Goal: Information Seeking & Learning: Stay updated

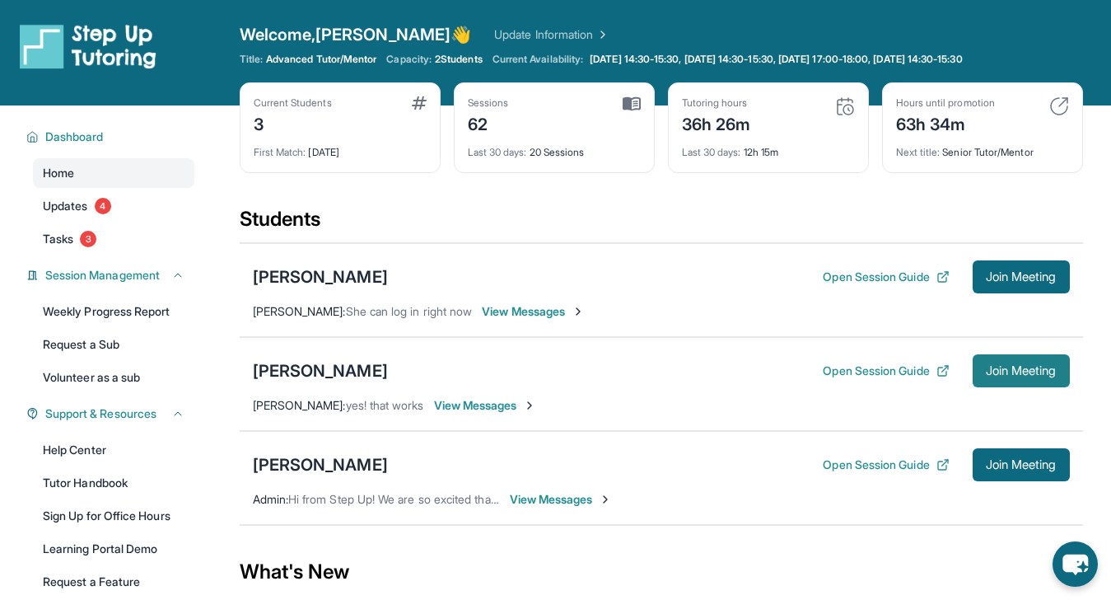
click at [1031, 378] on button "Join Meeting" at bounding box center [1021, 370] width 97 height 33
click at [264, 371] on div "[PERSON_NAME]" at bounding box center [320, 370] width 135 height 23
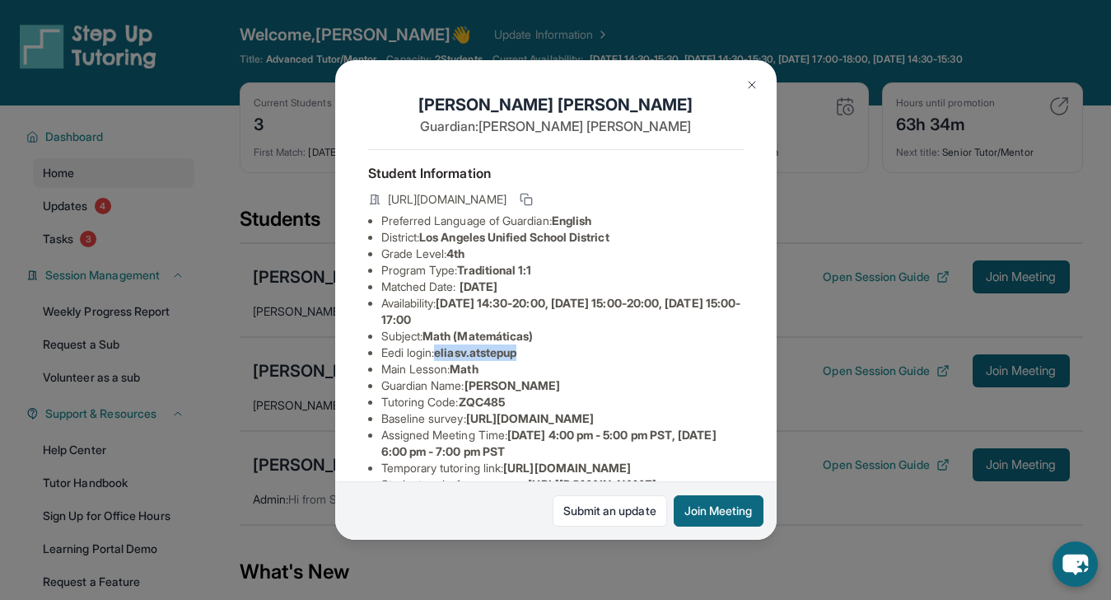
drag, startPoint x: 441, startPoint y: 366, endPoint x: 544, endPoint y: 363, distance: 103.0
click at [544, 361] on li "Eedi login : [PERSON_NAME].atstepup" at bounding box center [562, 352] width 362 height 16
copy span "eliasv.atstepup"
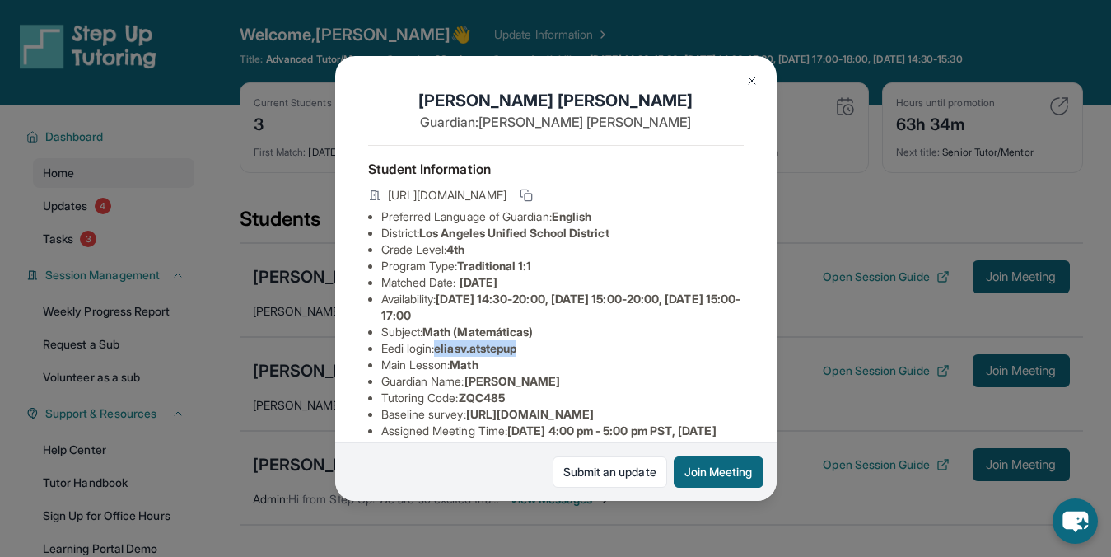
click at [752, 82] on img at bounding box center [752, 80] width 13 height 13
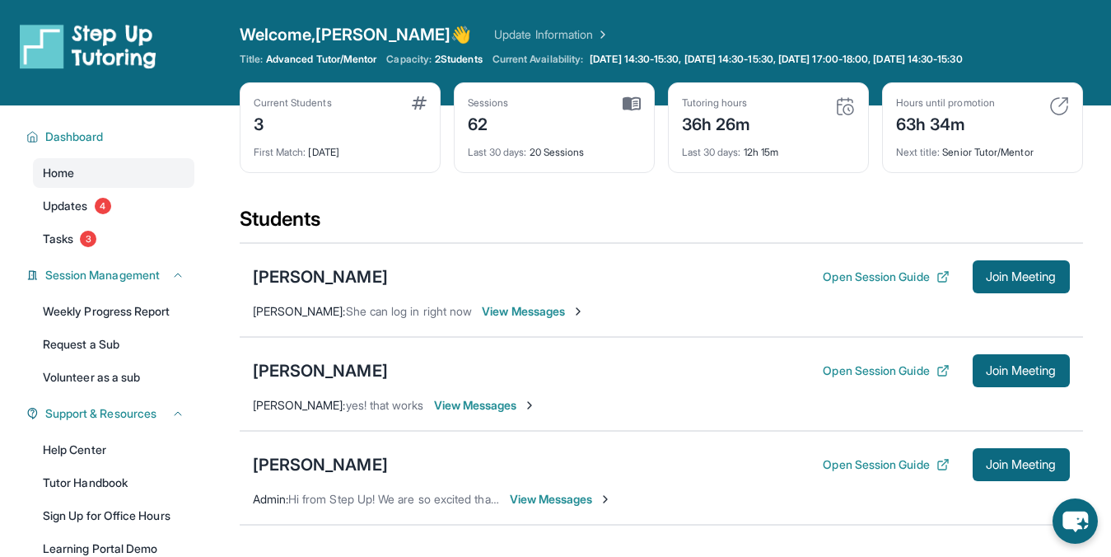
click at [702, 124] on div "36h 26m" at bounding box center [716, 123] width 69 height 26
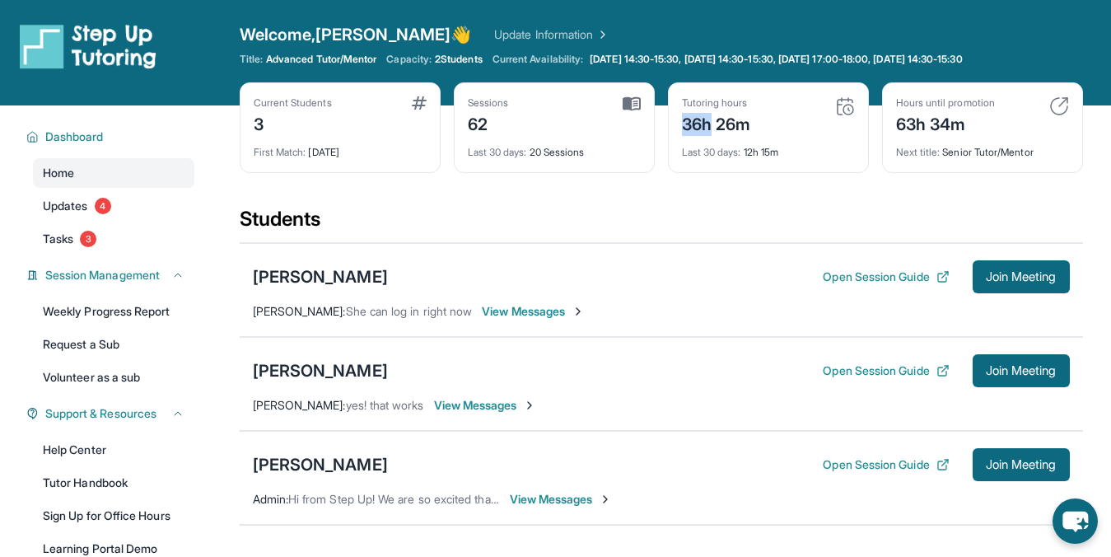
click at [702, 124] on div "36h 26m" at bounding box center [716, 123] width 69 height 26
click at [699, 154] on span "Last 30 days :" at bounding box center [711, 152] width 59 height 12
click at [679, 154] on div "Tutoring hours 36h 26m Last 30 days : 12h 15m" at bounding box center [768, 127] width 201 height 91
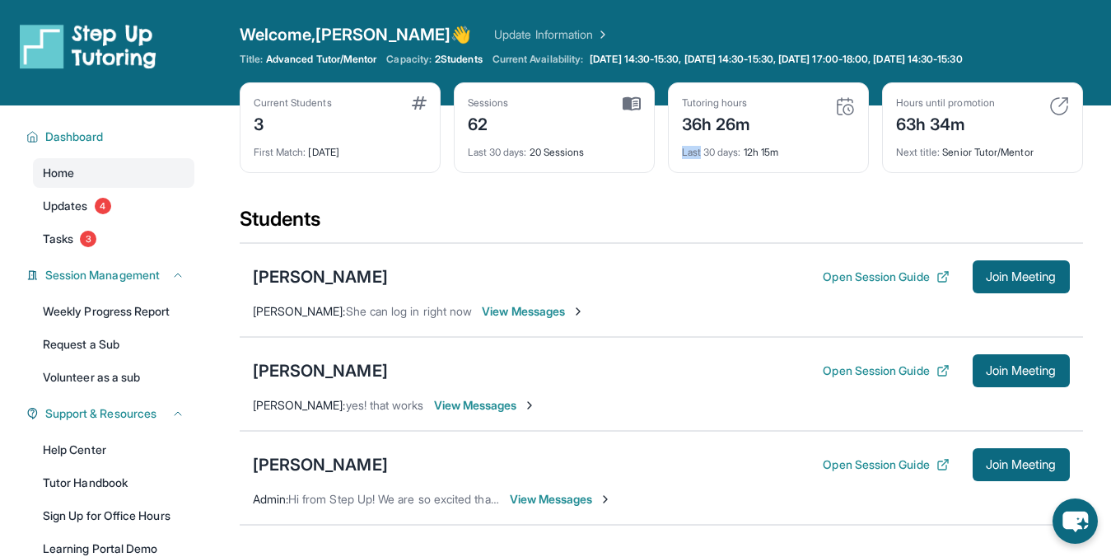
click at [679, 154] on div "Tutoring hours 36h 26m Last 30 days : 12h 15m" at bounding box center [768, 127] width 201 height 91
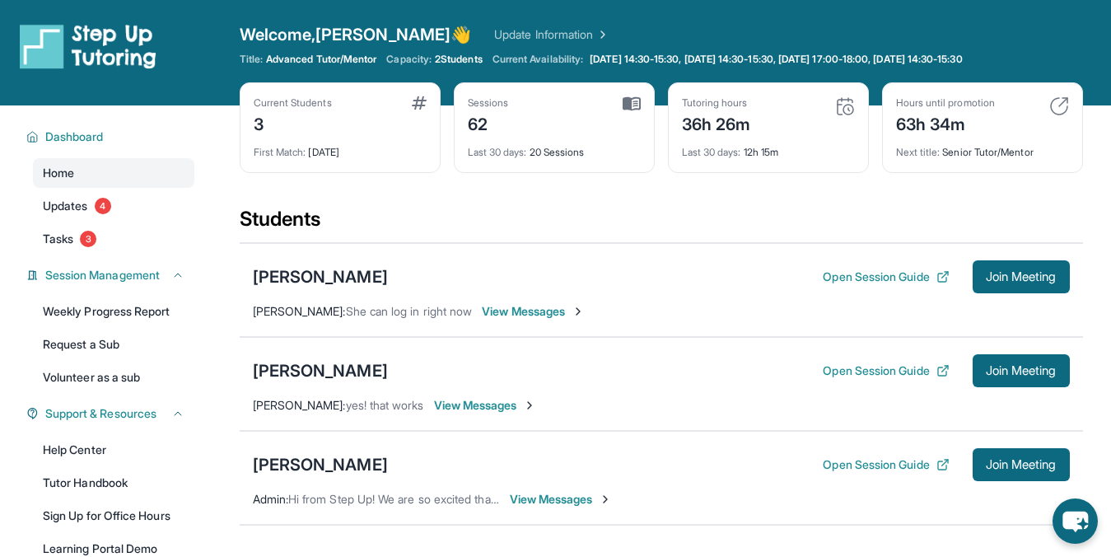
click at [679, 154] on div "Tutoring hours 36h 26m Last 30 days : 12h 15m" at bounding box center [768, 127] width 201 height 91
click at [558, 244] on div "[PERSON_NAME] Open Session Guide Join Meeting [PERSON_NAME] : She can log in ri…" at bounding box center [662, 290] width 844 height 94
click at [554, 214] on div "Students" at bounding box center [662, 224] width 844 height 36
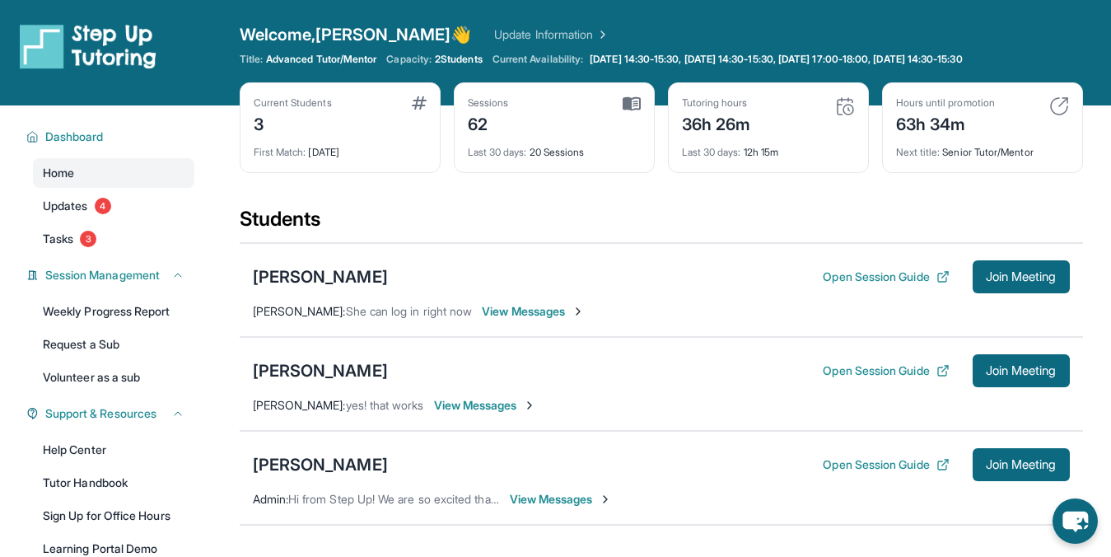
click at [554, 214] on div "Students" at bounding box center [662, 224] width 844 height 36
click at [538, 166] on div "Sessions 62 Last 30 days : 20 Sessions" at bounding box center [554, 127] width 201 height 91
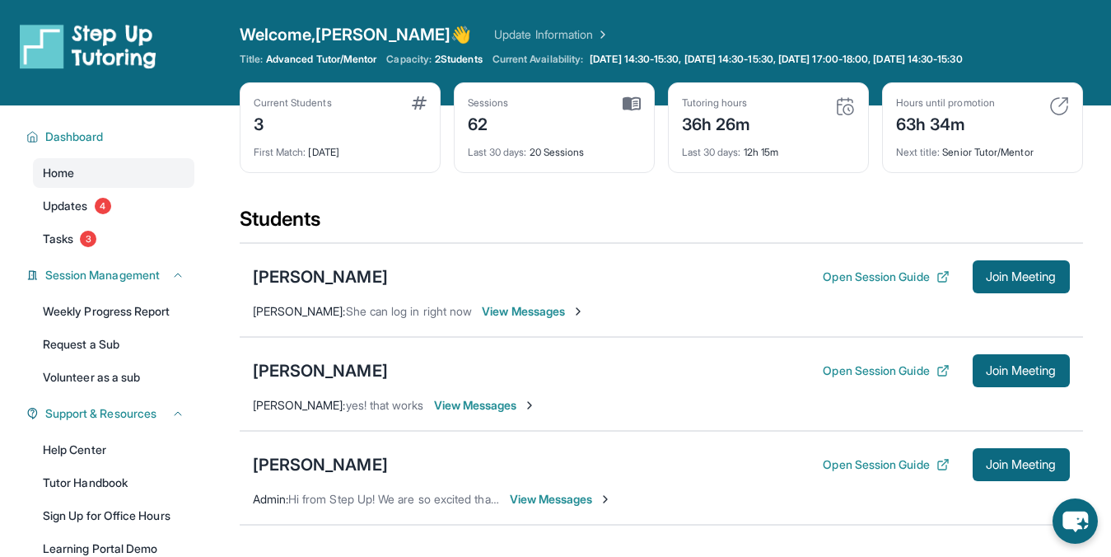
click at [538, 166] on div "Sessions 62 Last 30 days : 20 Sessions" at bounding box center [554, 127] width 201 height 91
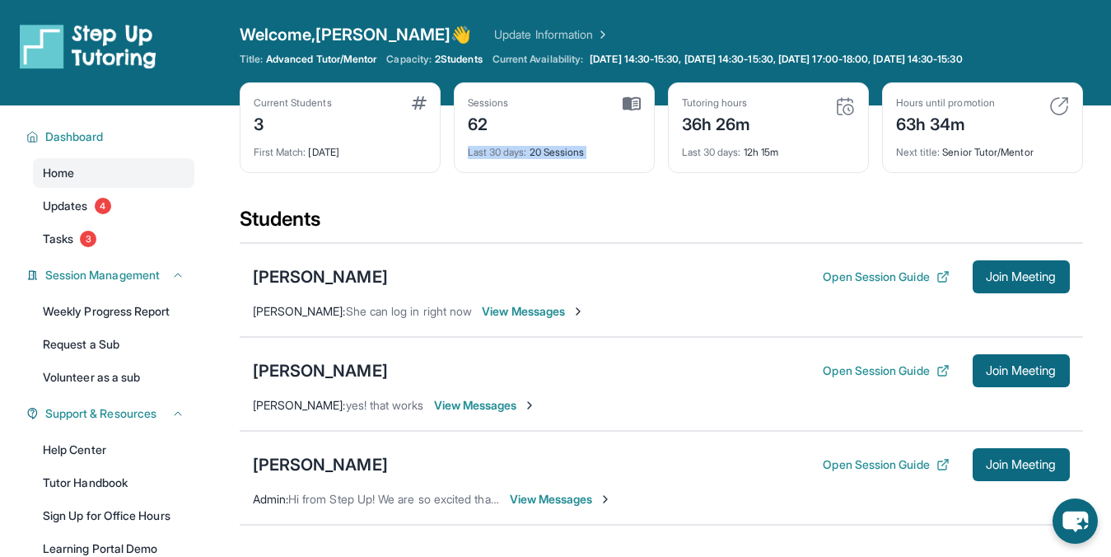
click at [538, 166] on div "Sessions 62 Last 30 days : 20 Sessions" at bounding box center [554, 127] width 201 height 91
click at [157, 194] on link "Updates 4" at bounding box center [113, 206] width 161 height 30
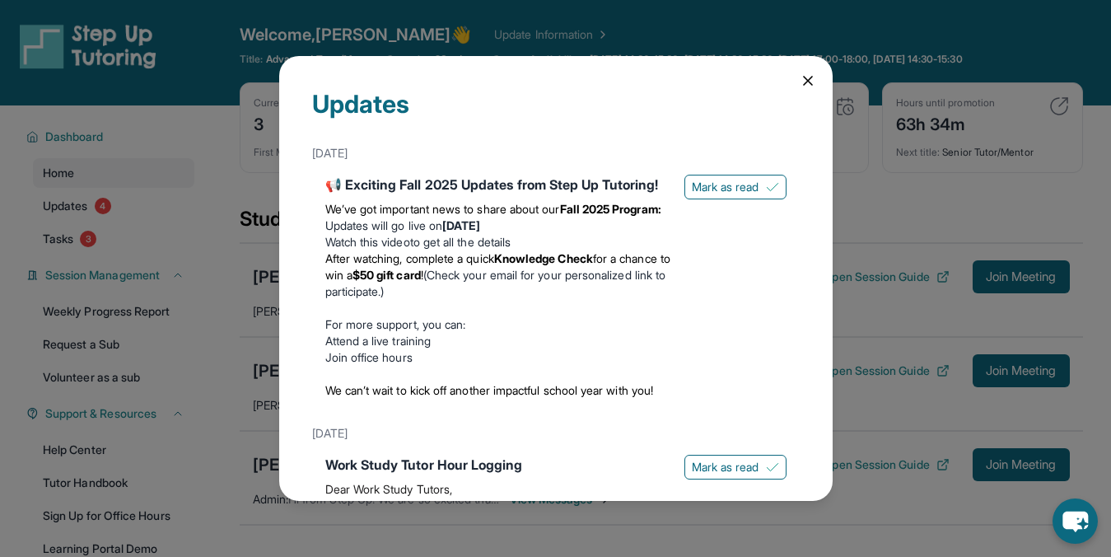
click at [157, 194] on div "Updates [DATE] 📢 Exciting Fall 2025 Updates from Step Up Tutoring! We’ve got im…" at bounding box center [555, 278] width 1111 height 557
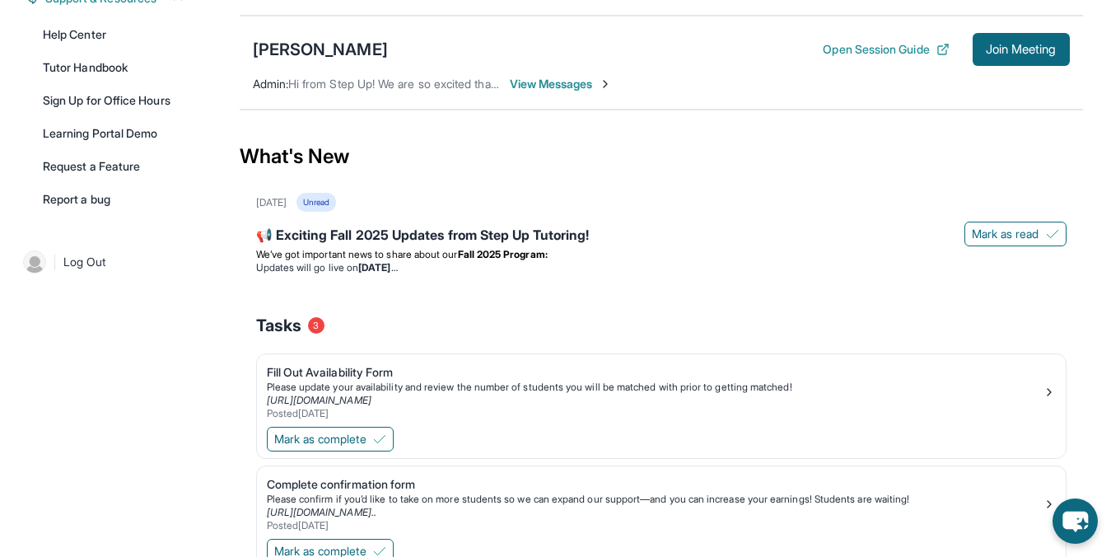
scroll to position [423, 0]
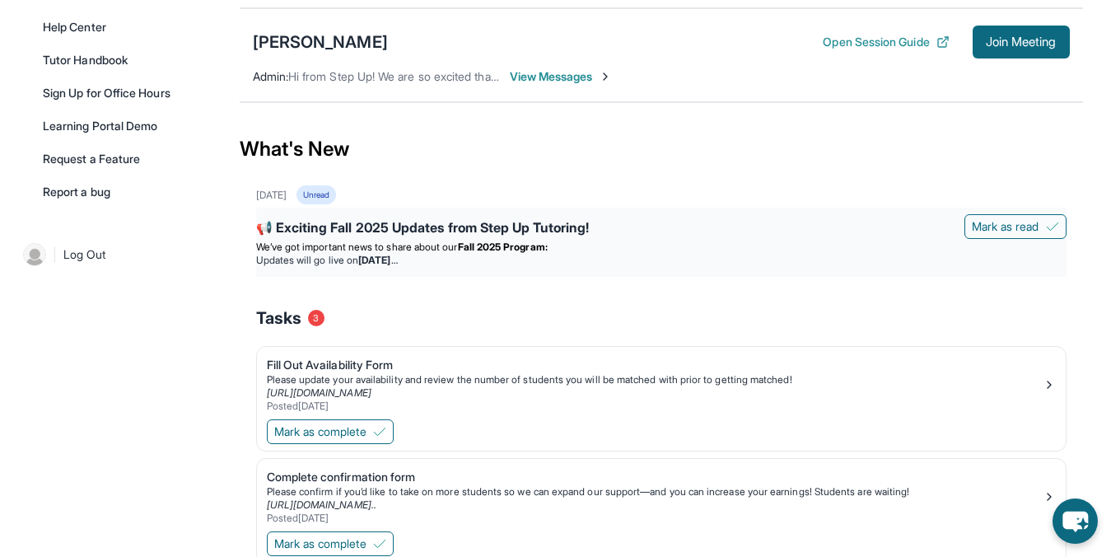
click at [646, 264] on li "Updates will go live [DATE][DATE]" at bounding box center [661, 260] width 811 height 13
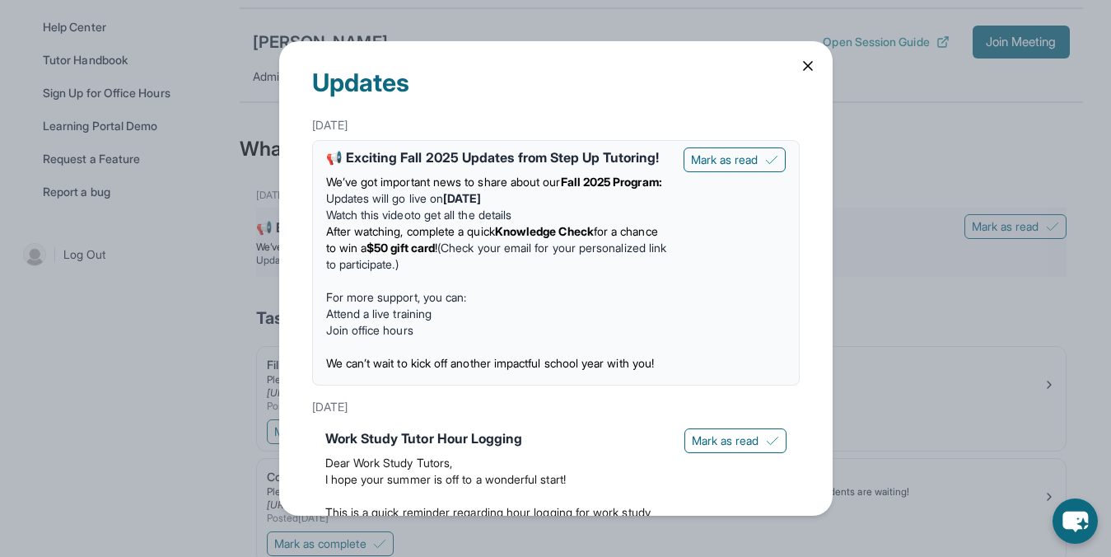
scroll to position [11, 0]
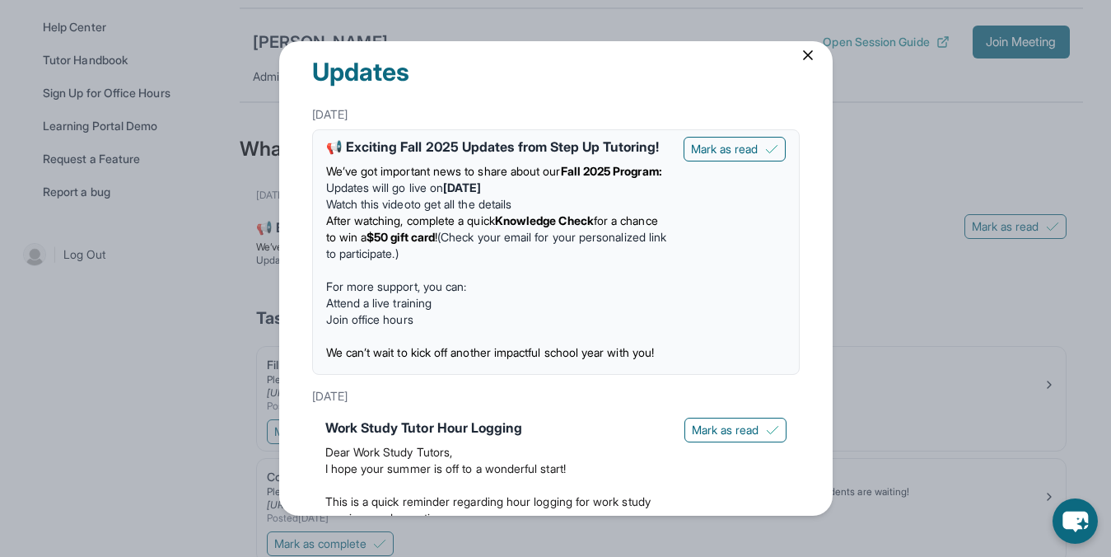
click at [585, 227] on strong "Knowledge Check" at bounding box center [544, 220] width 99 height 14
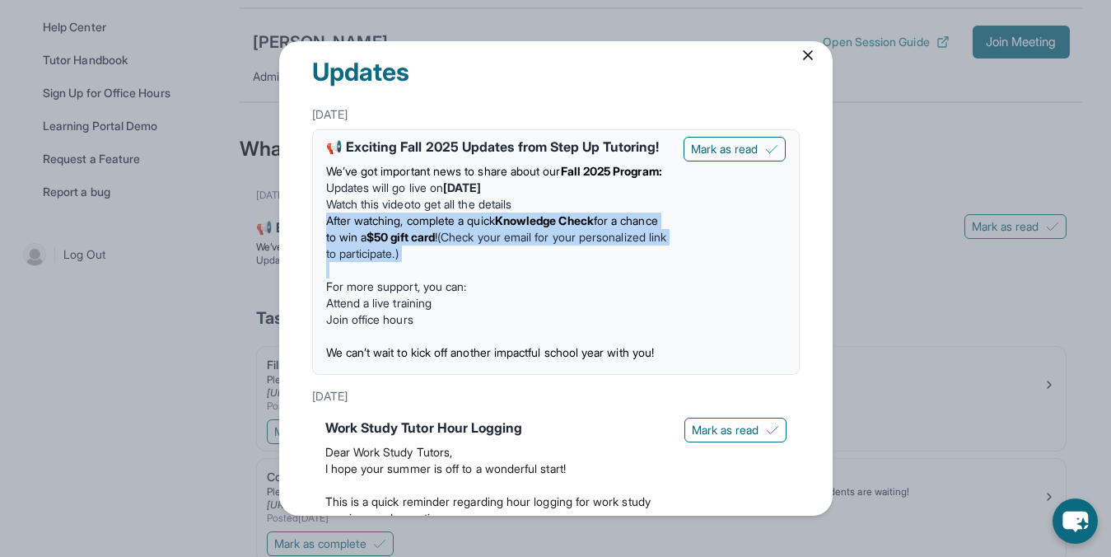
click at [570, 213] on li "Watch this video to get all the details" at bounding box center [498, 204] width 344 height 16
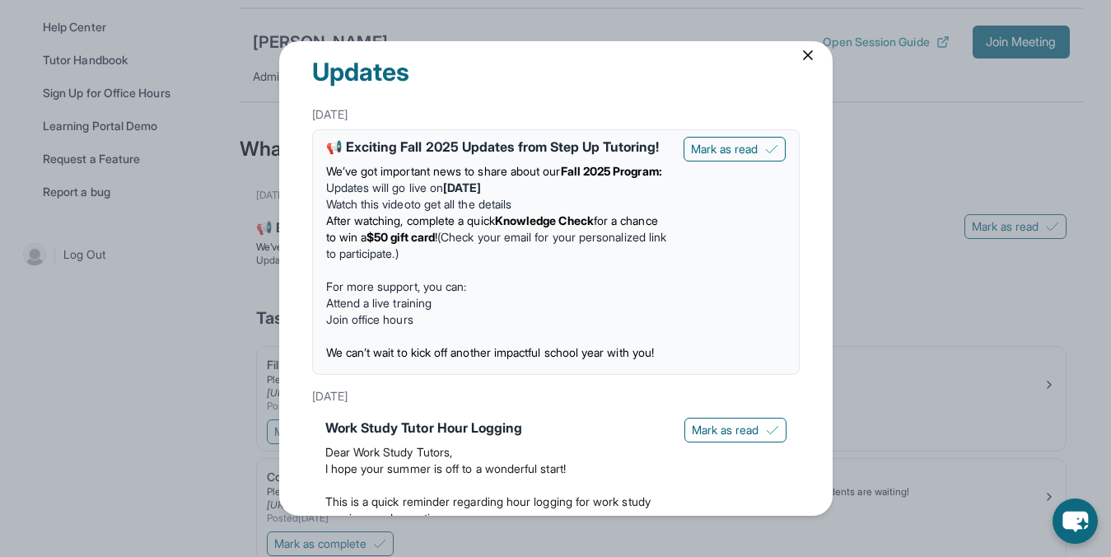
click at [570, 213] on li "Watch this video to get all the details" at bounding box center [498, 204] width 344 height 16
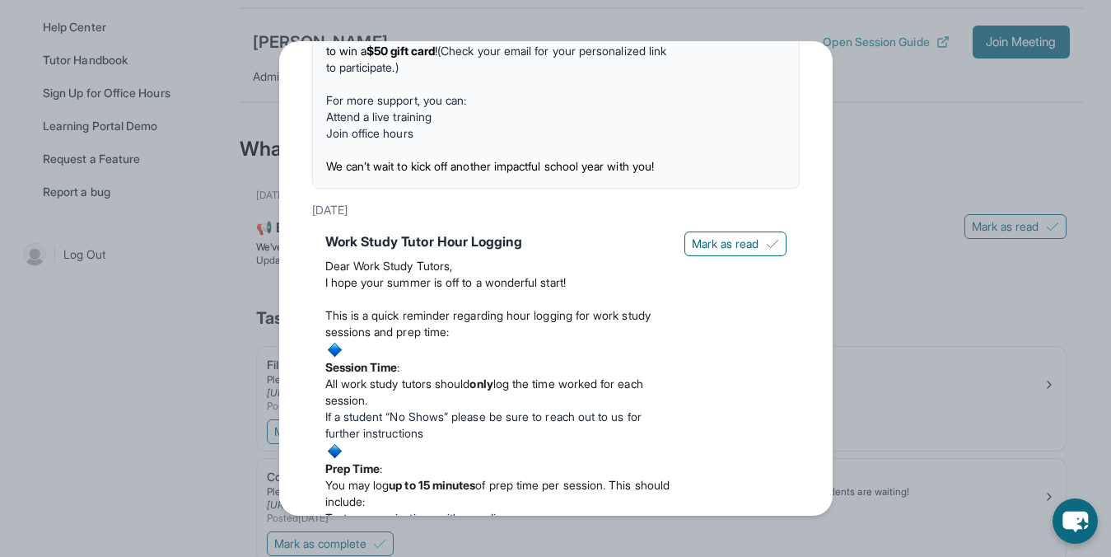
scroll to position [348, 0]
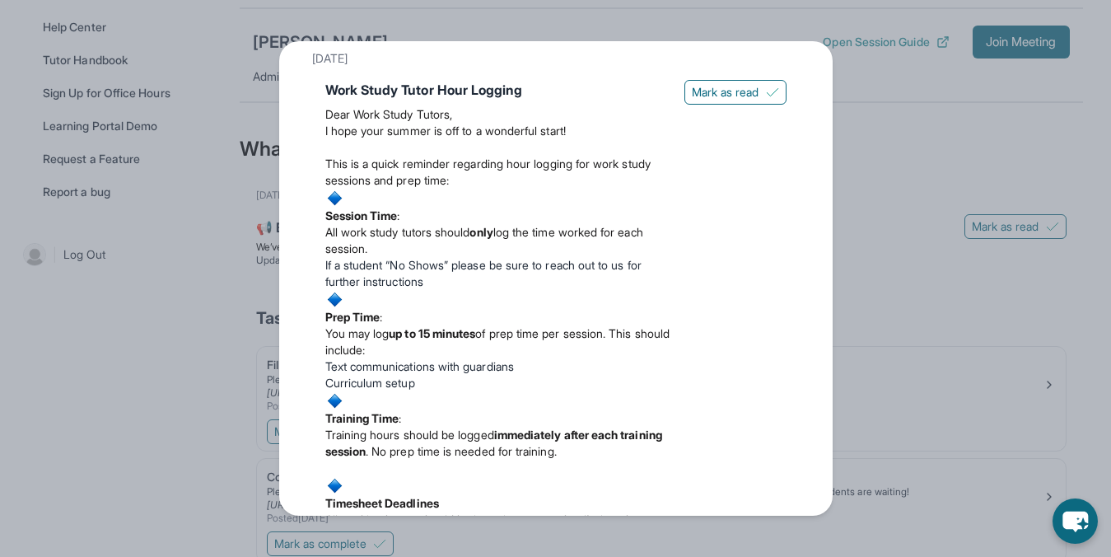
click at [941, 188] on div "Updates [DATE] 📢 Exciting Fall 2025 Updates from Step Up Tutoring! We’ve got im…" at bounding box center [555, 278] width 1111 height 557
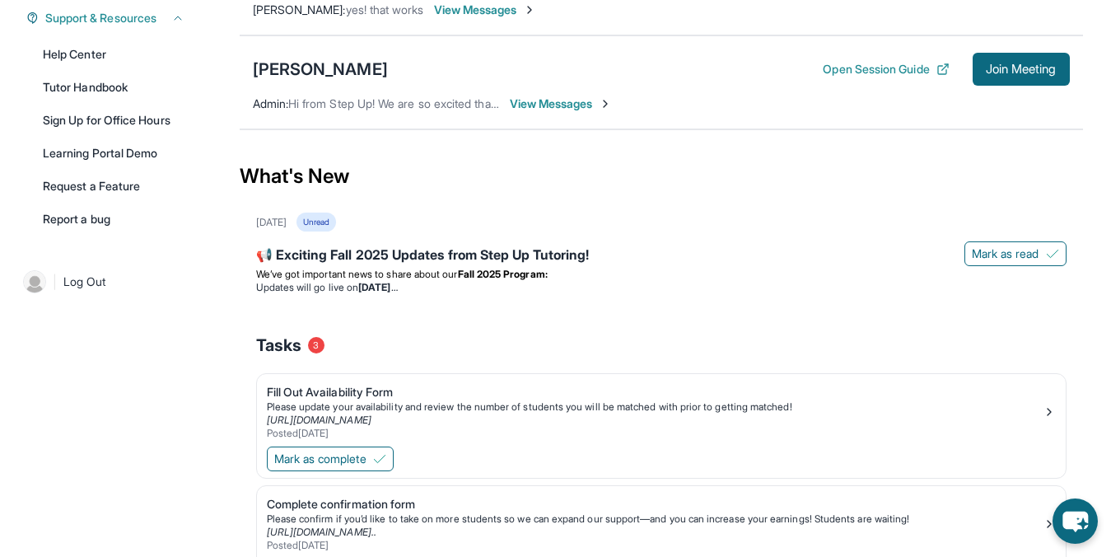
scroll to position [0, 0]
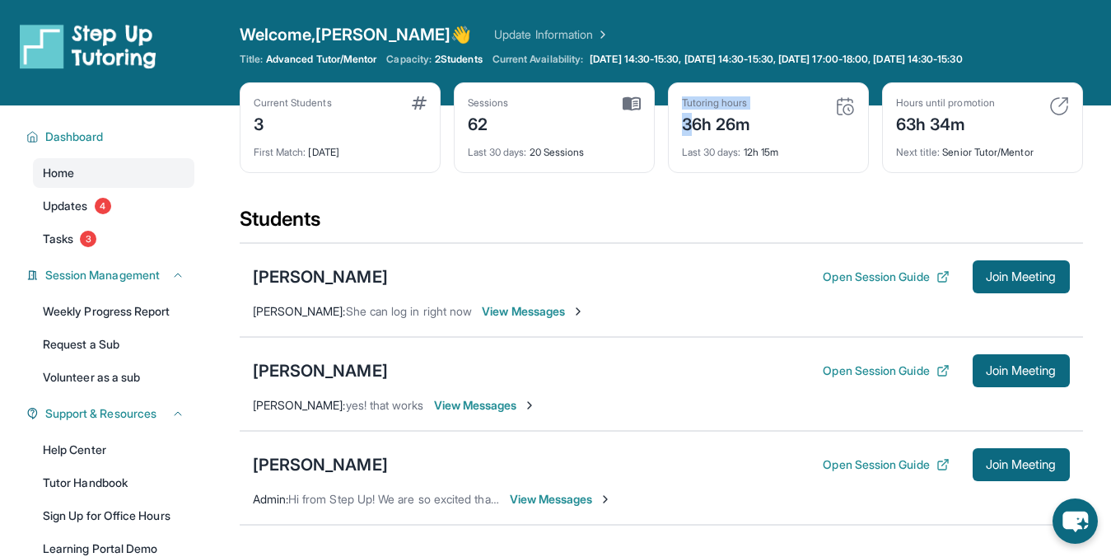
drag, startPoint x: 687, startPoint y: 124, endPoint x: 873, endPoint y: 125, distance: 186.2
click at [873, 125] on div "Current Students 3 First Match : [DATE] Sessions 62 Last 30 days : 20 Sessions …" at bounding box center [662, 144] width 844 height 124
click at [920, 119] on div "63h 34m" at bounding box center [945, 123] width 99 height 26
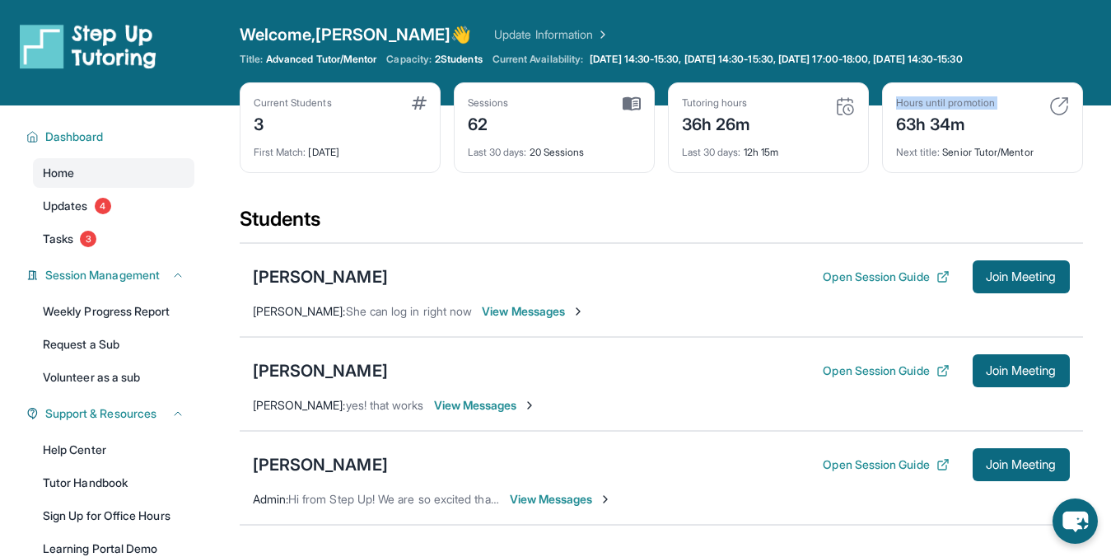
click at [842, 193] on div "Current Students 3 First Match : [DATE] Sessions 62 Last 30 days : 20 Sessions …" at bounding box center [662, 144] width 844 height 124
